Goal: Navigation & Orientation: Go to known website

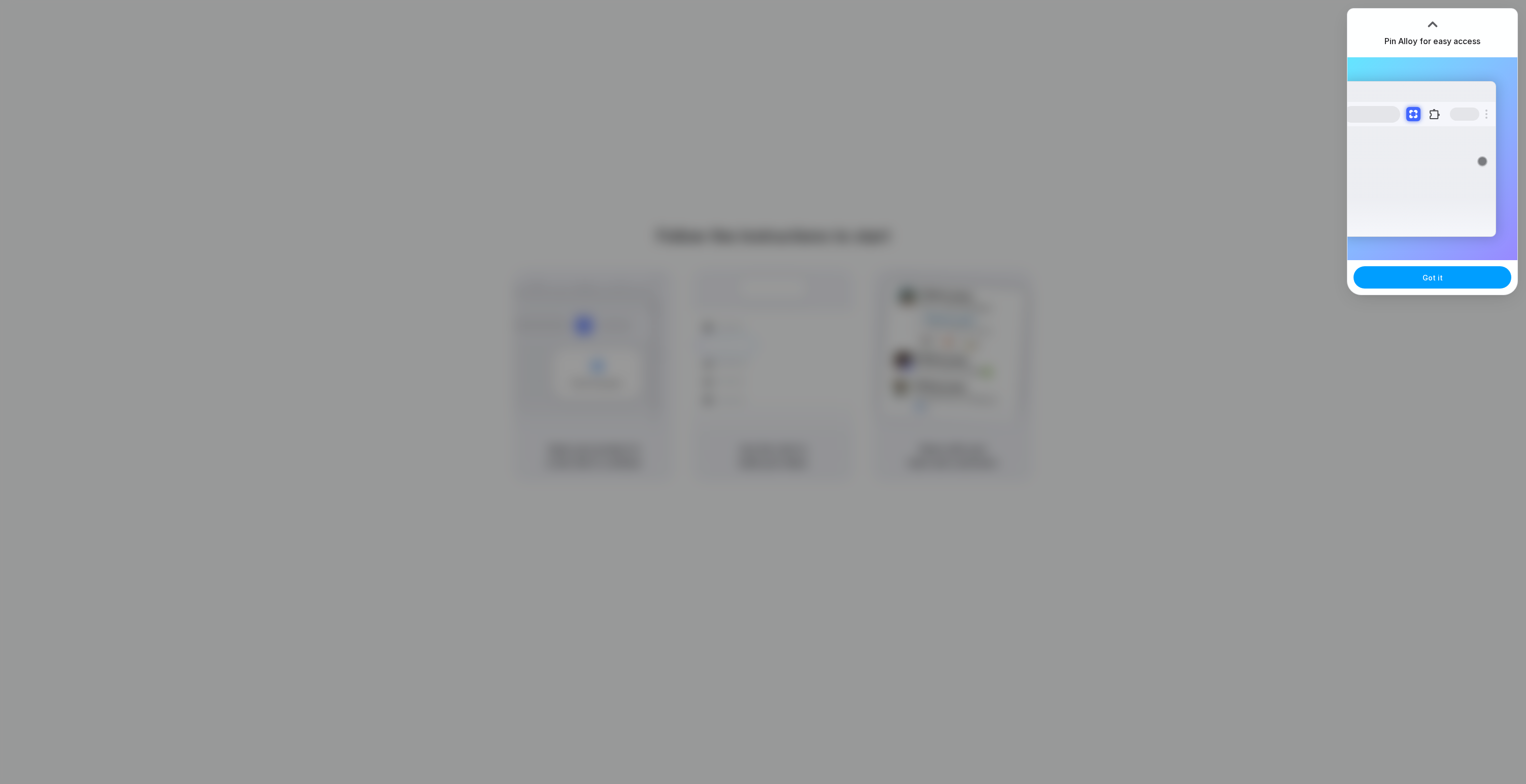
click at [1422, 282] on button "Got it" at bounding box center [1433, 277] width 158 height 22
